Goal: Use online tool/utility: Use online tool/utility

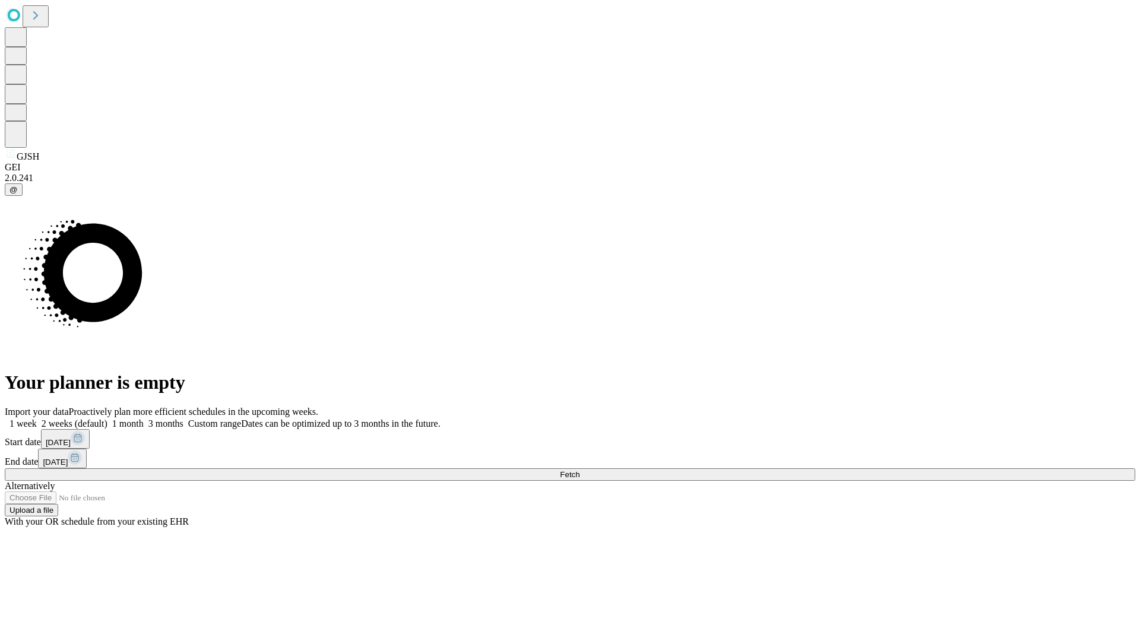
click at [579, 470] on span "Fetch" at bounding box center [570, 474] width 20 height 9
